Goal: Transaction & Acquisition: Obtain resource

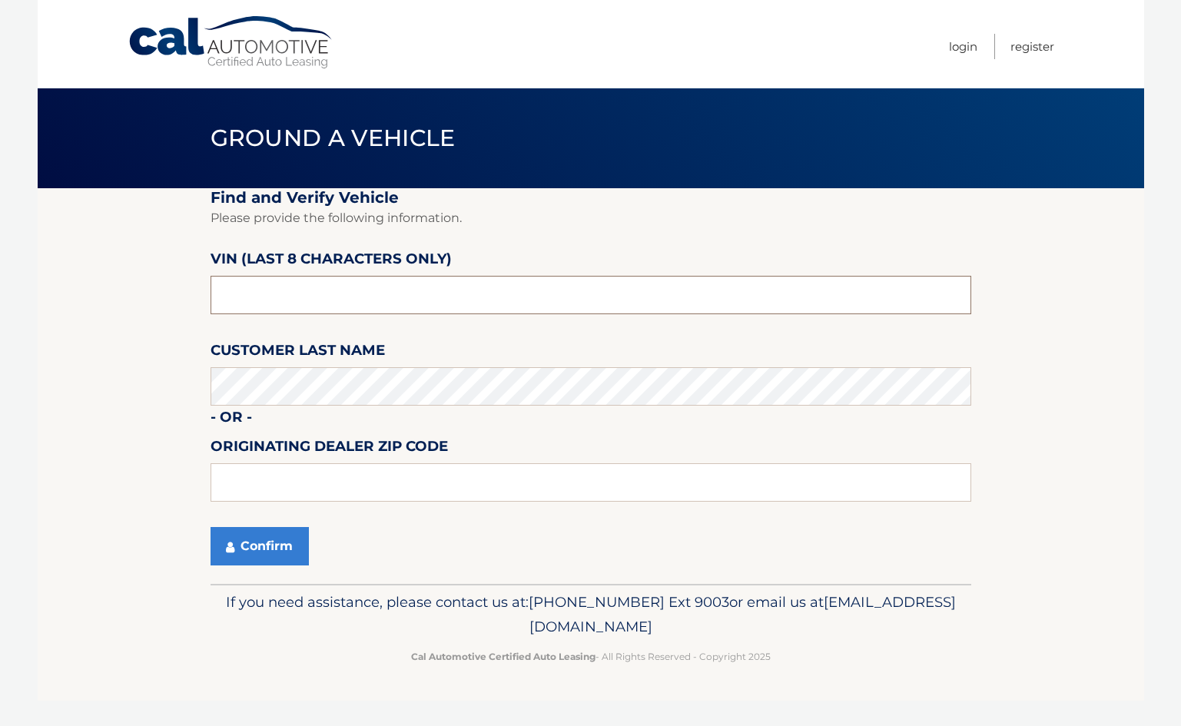
click at [381, 303] on input "text" at bounding box center [590, 295] width 760 height 38
click at [297, 294] on input "text" at bounding box center [590, 295] width 760 height 38
paste input "PM036512"
type input "PM036512"
click at [138, 348] on section "Find and Verify Vehicle Please provide the following information. VIN (last 8 c…" at bounding box center [591, 386] width 1106 height 396
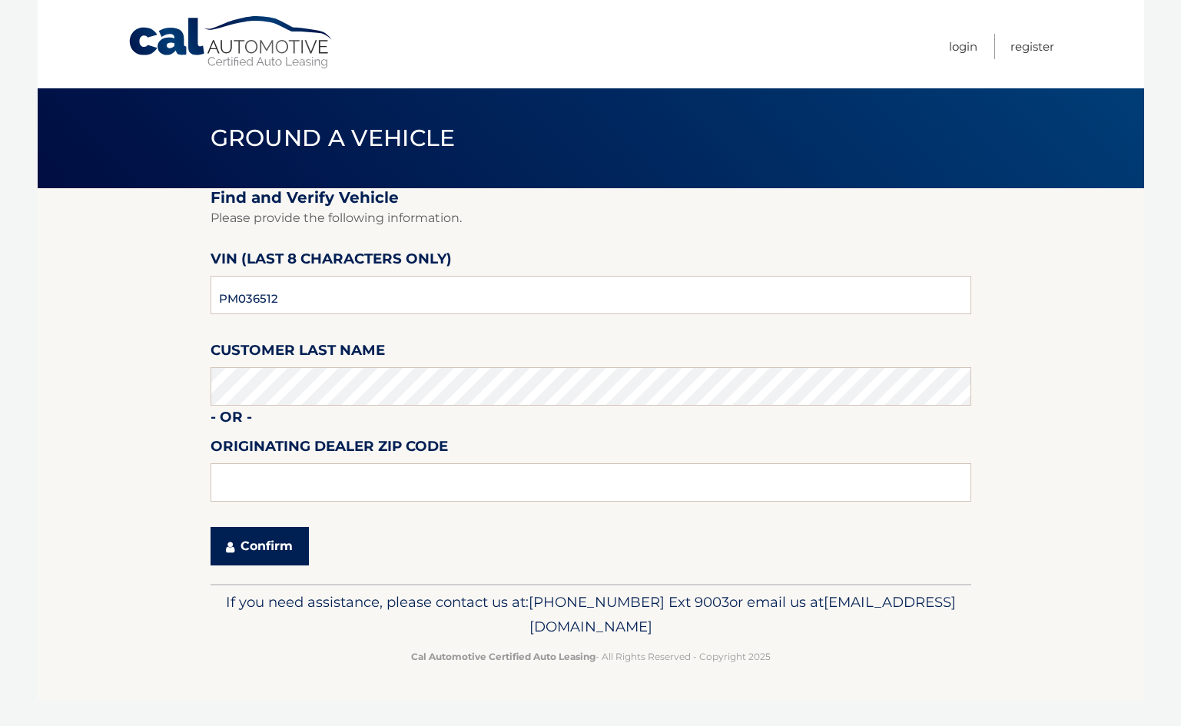
click at [279, 545] on button "Confirm" at bounding box center [259, 546] width 98 height 38
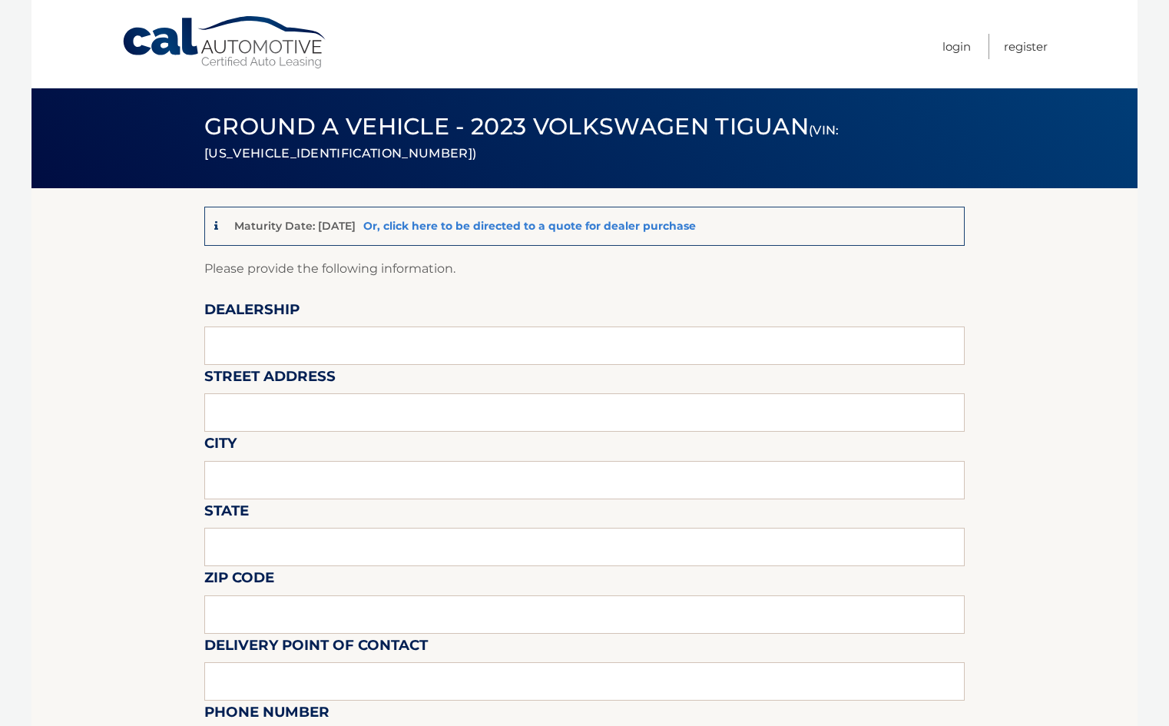
click at [518, 229] on link "Or, click here to be directed to a quote for dealer purchase" at bounding box center [529, 226] width 333 height 14
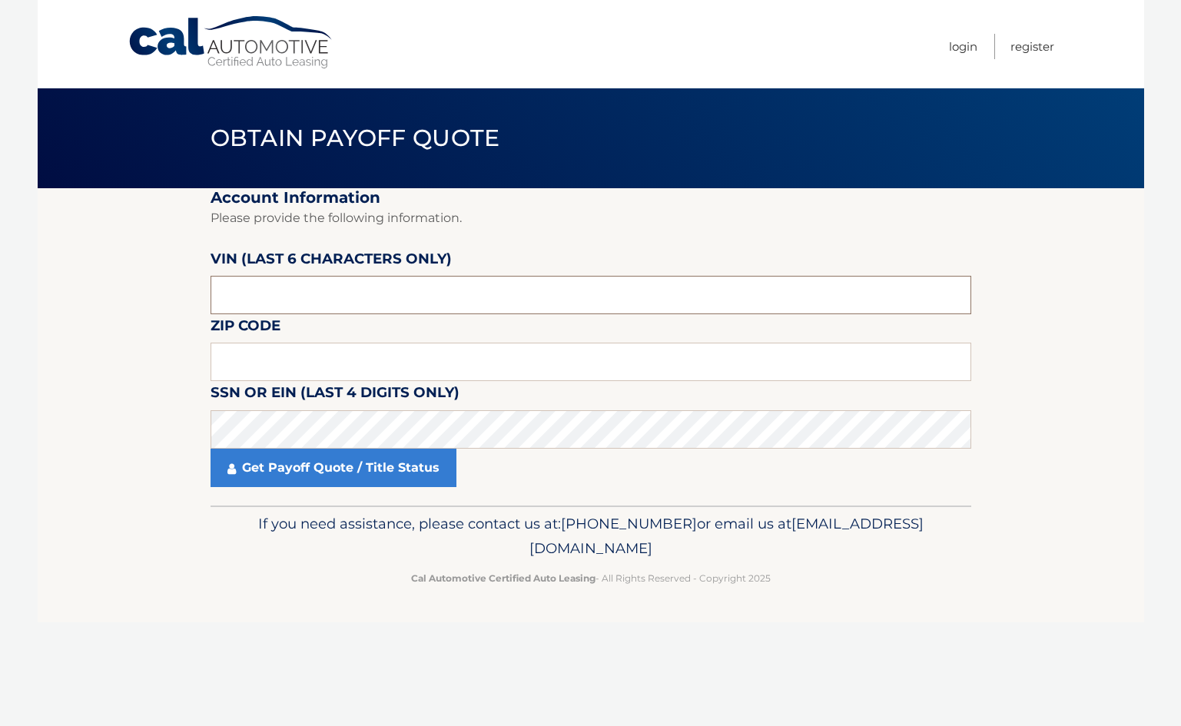
click at [395, 282] on input "text" at bounding box center [590, 295] width 760 height 38
type input "036512"
type input "33487"
click at [351, 490] on fieldset "Account Information Please provide the following information. [PERSON_NAME] (la…" at bounding box center [590, 346] width 760 height 317
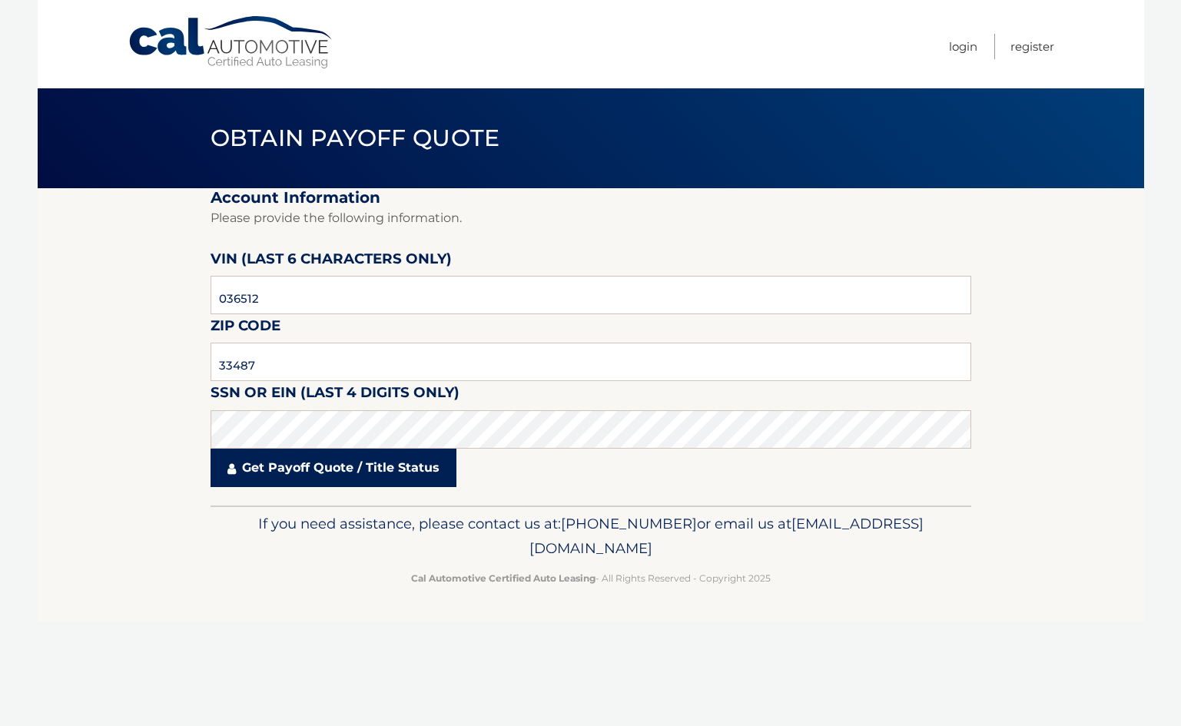
click at [352, 485] on link "Get Payoff Quote / Title Status" at bounding box center [333, 468] width 246 height 38
click at [352, 482] on link "Get Payoff Quote / Title Status" at bounding box center [333, 468] width 246 height 38
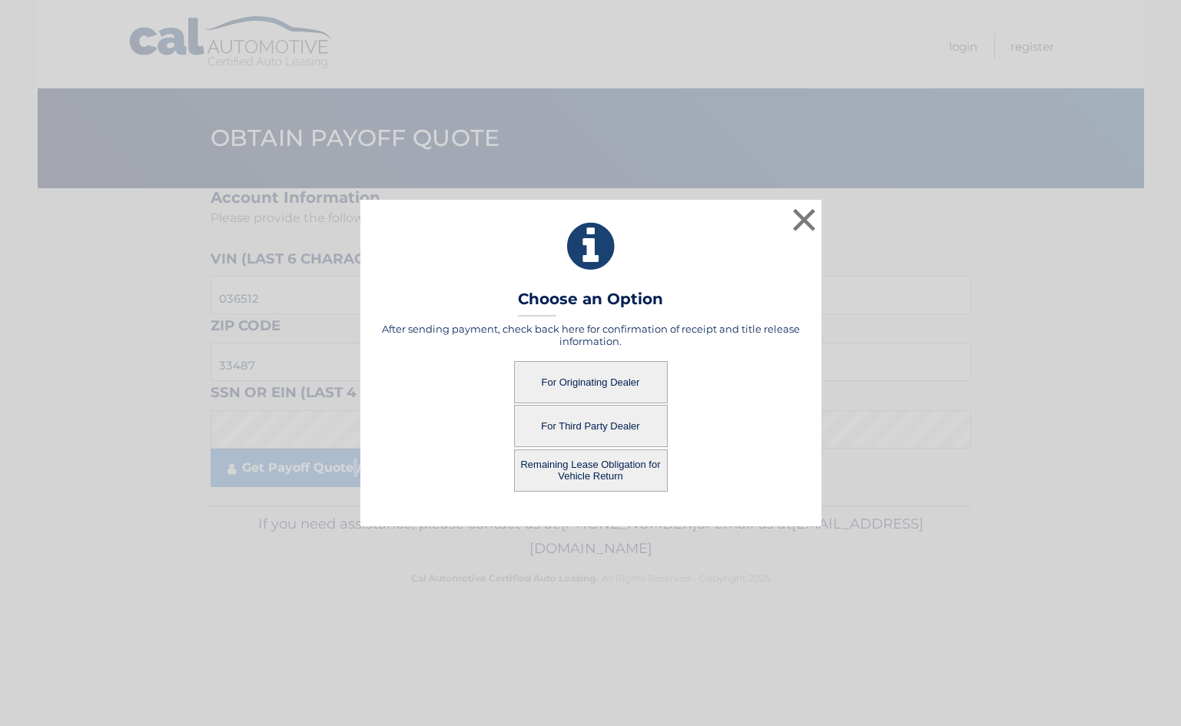
click at [607, 414] on button "For Third Party Dealer" at bounding box center [591, 426] width 154 height 42
click at [592, 421] on button "For Third Party Dealer" at bounding box center [591, 426] width 154 height 42
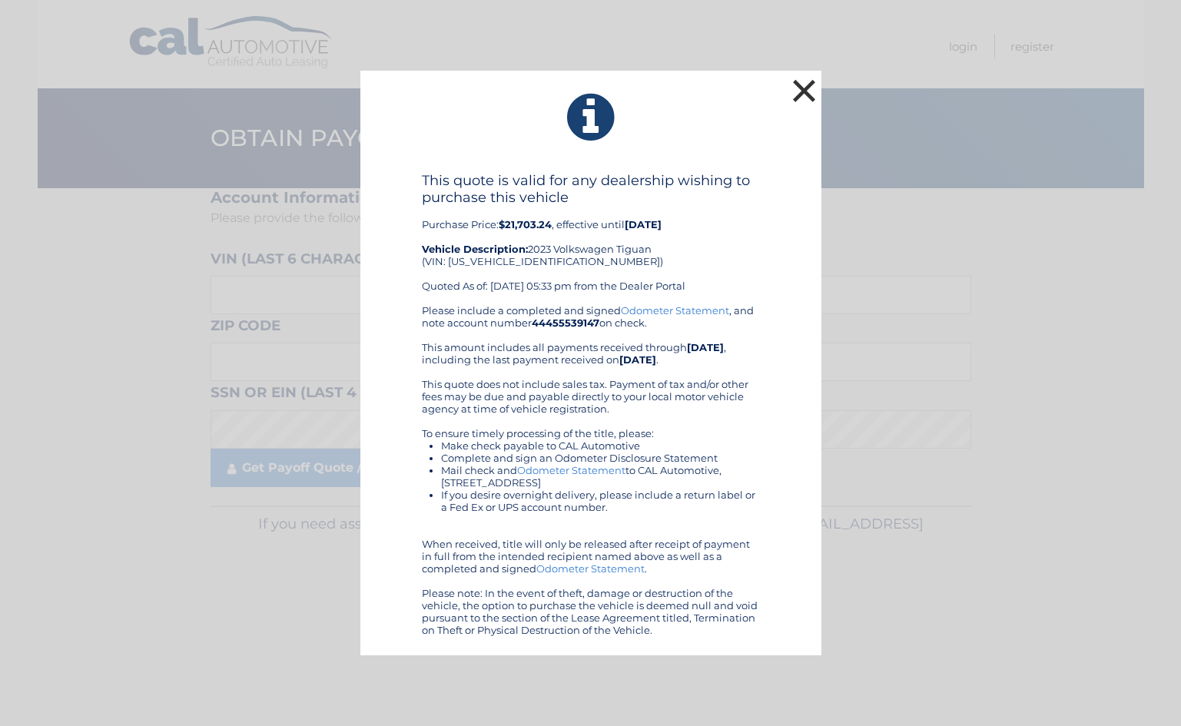
click at [799, 95] on button "×" at bounding box center [804, 90] width 31 height 31
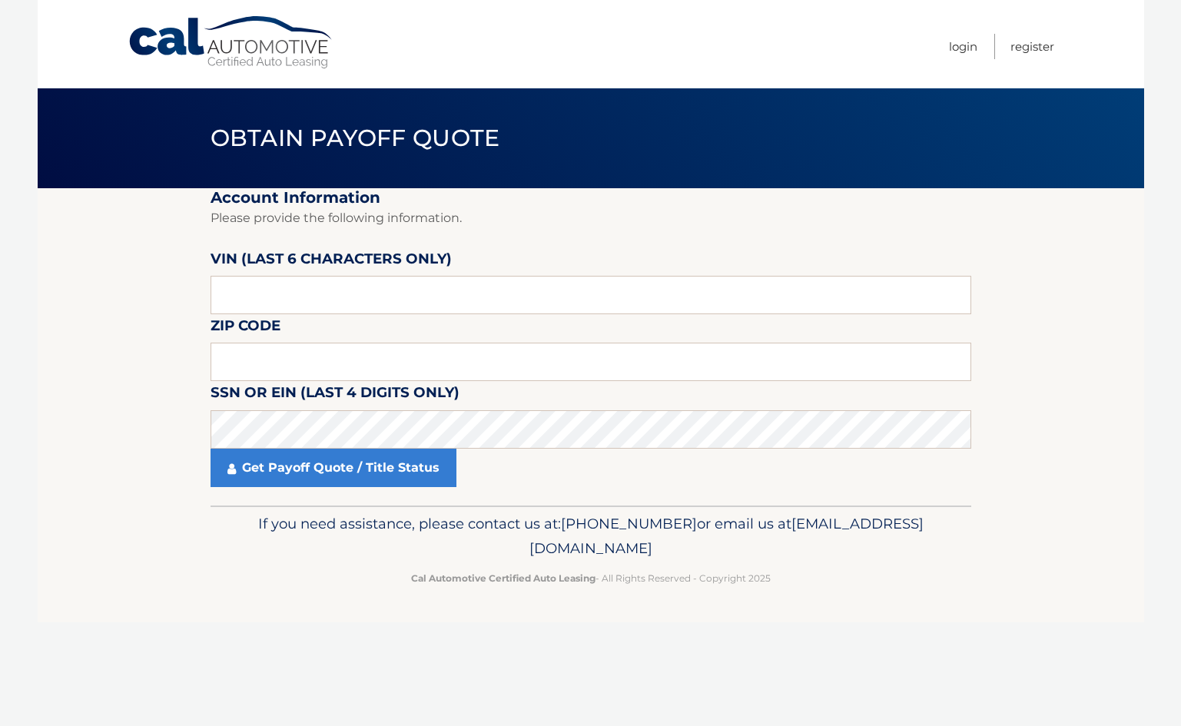
click at [276, 189] on h2 "Account Information" at bounding box center [590, 197] width 760 height 19
click at [273, 70] on div "Menu Login Register" at bounding box center [591, 44] width 926 height 88
click at [273, 53] on link "Cal Automotive" at bounding box center [231, 42] width 207 height 55
